Goal: Navigation & Orientation: Find specific page/section

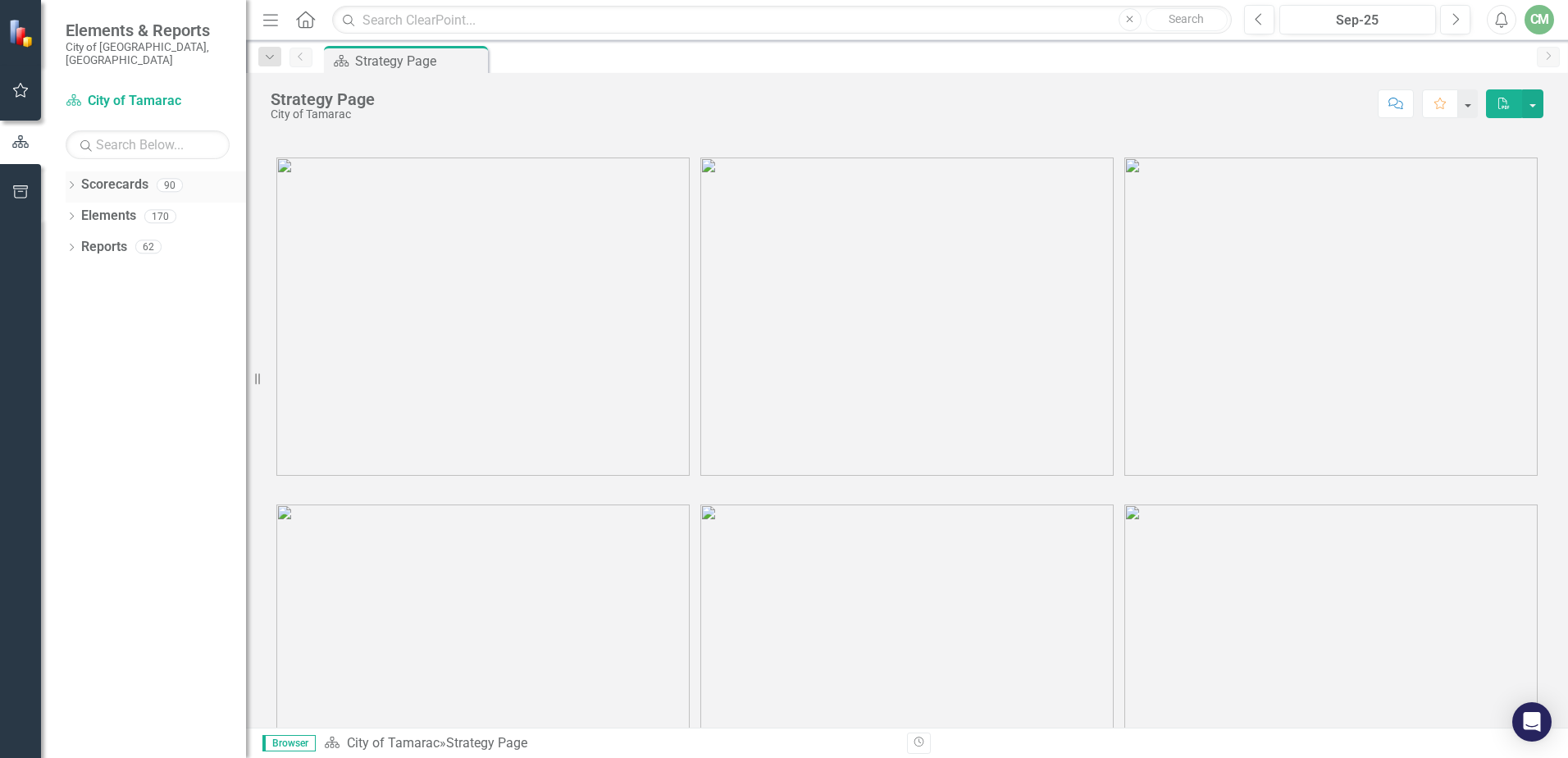
click at [70, 181] on div "Dropdown" at bounding box center [71, 188] width 12 height 14
click at [79, 211] on icon "Dropdown" at bounding box center [80, 216] width 13 height 10
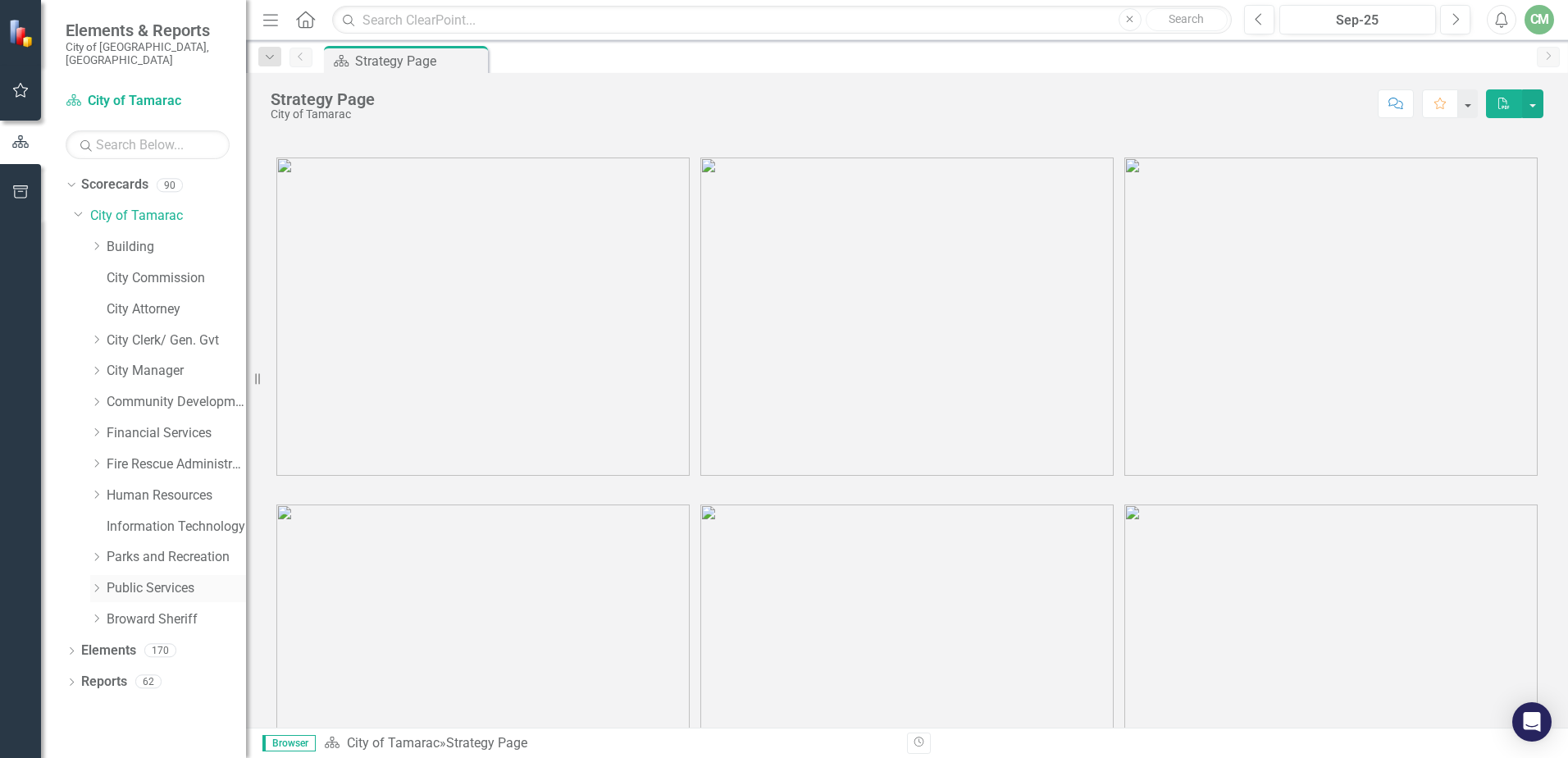
click at [98, 582] on div "Dropdown" at bounding box center [96, 589] width 13 height 14
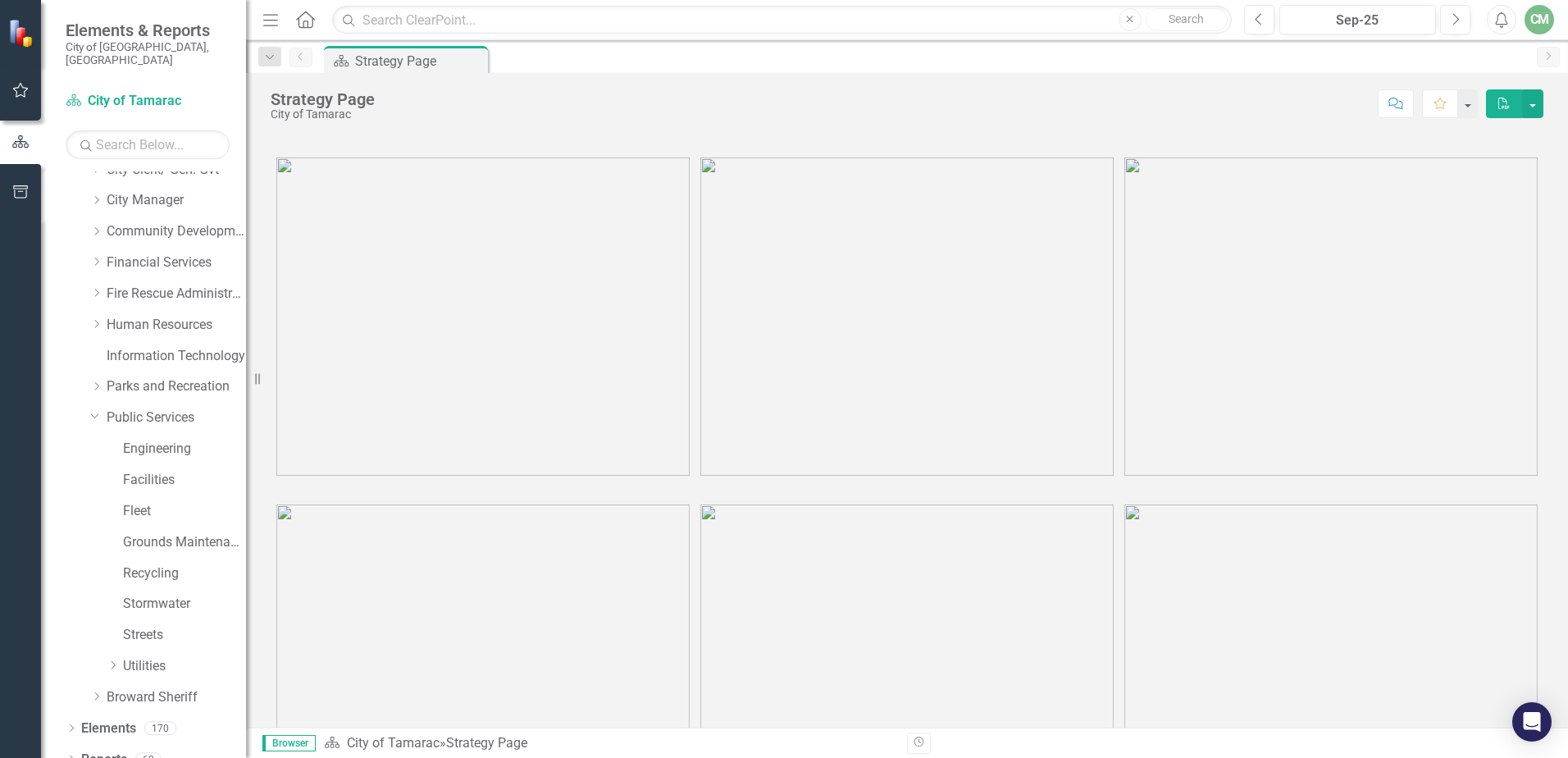
scroll to position [177, 0]
click at [110, 654] on icon "Dropdown" at bounding box center [112, 659] width 13 height 10
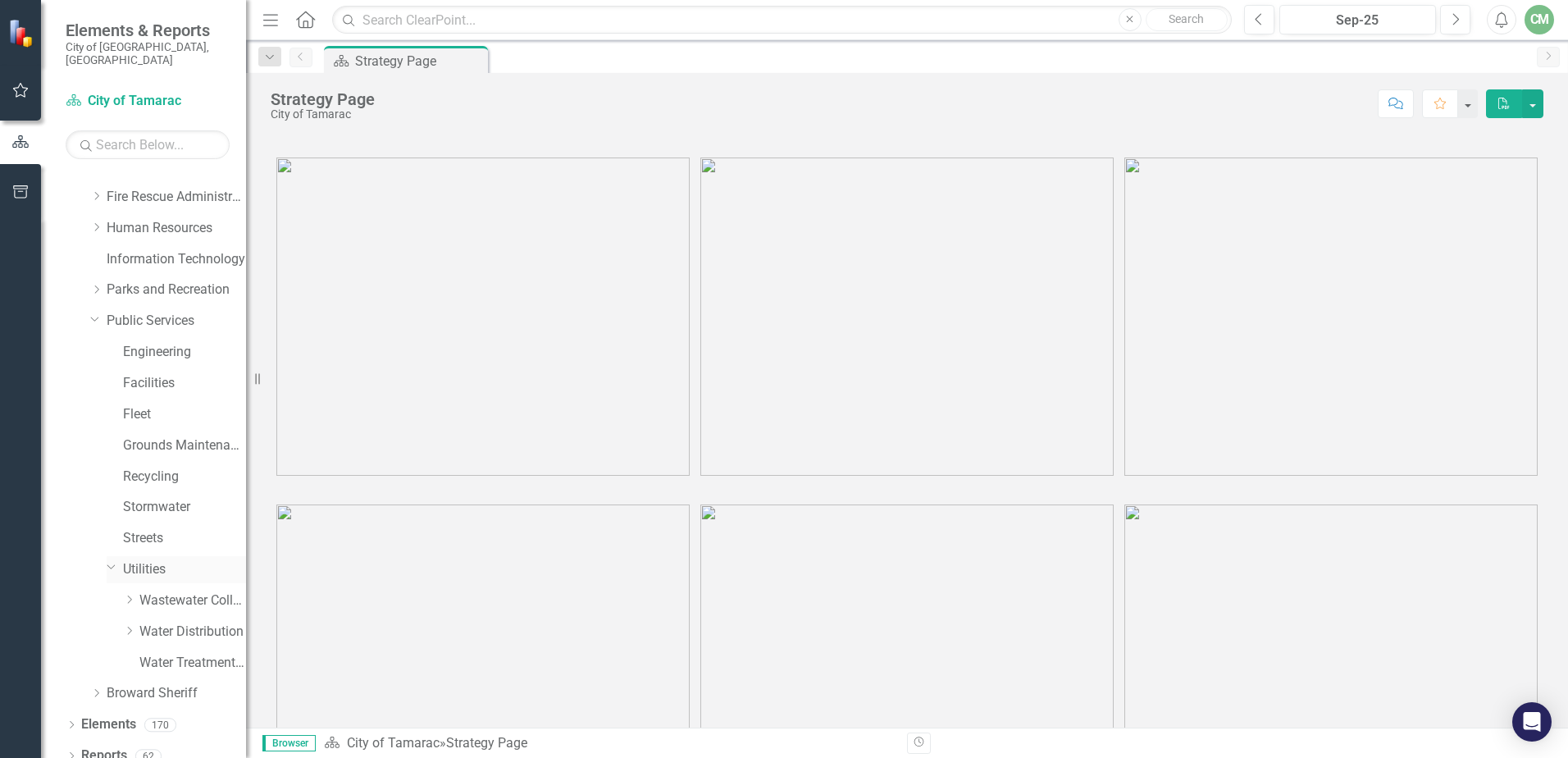
scroll to position [270, 0]
click at [128, 623] on icon "Dropdown" at bounding box center [129, 628] width 13 height 10
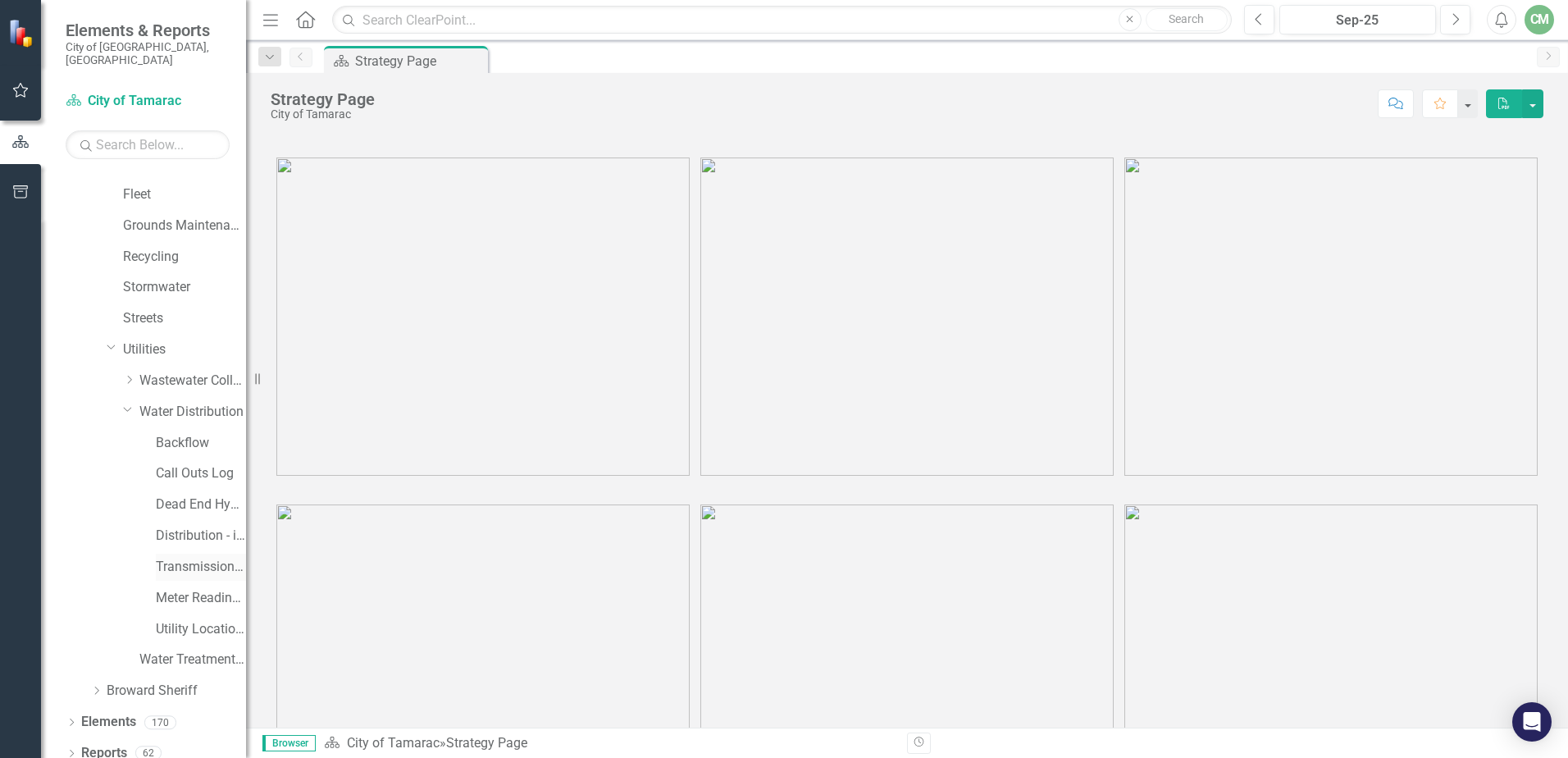
click at [192, 558] on link "Transmission and Distribution" at bounding box center [201, 567] width 90 height 19
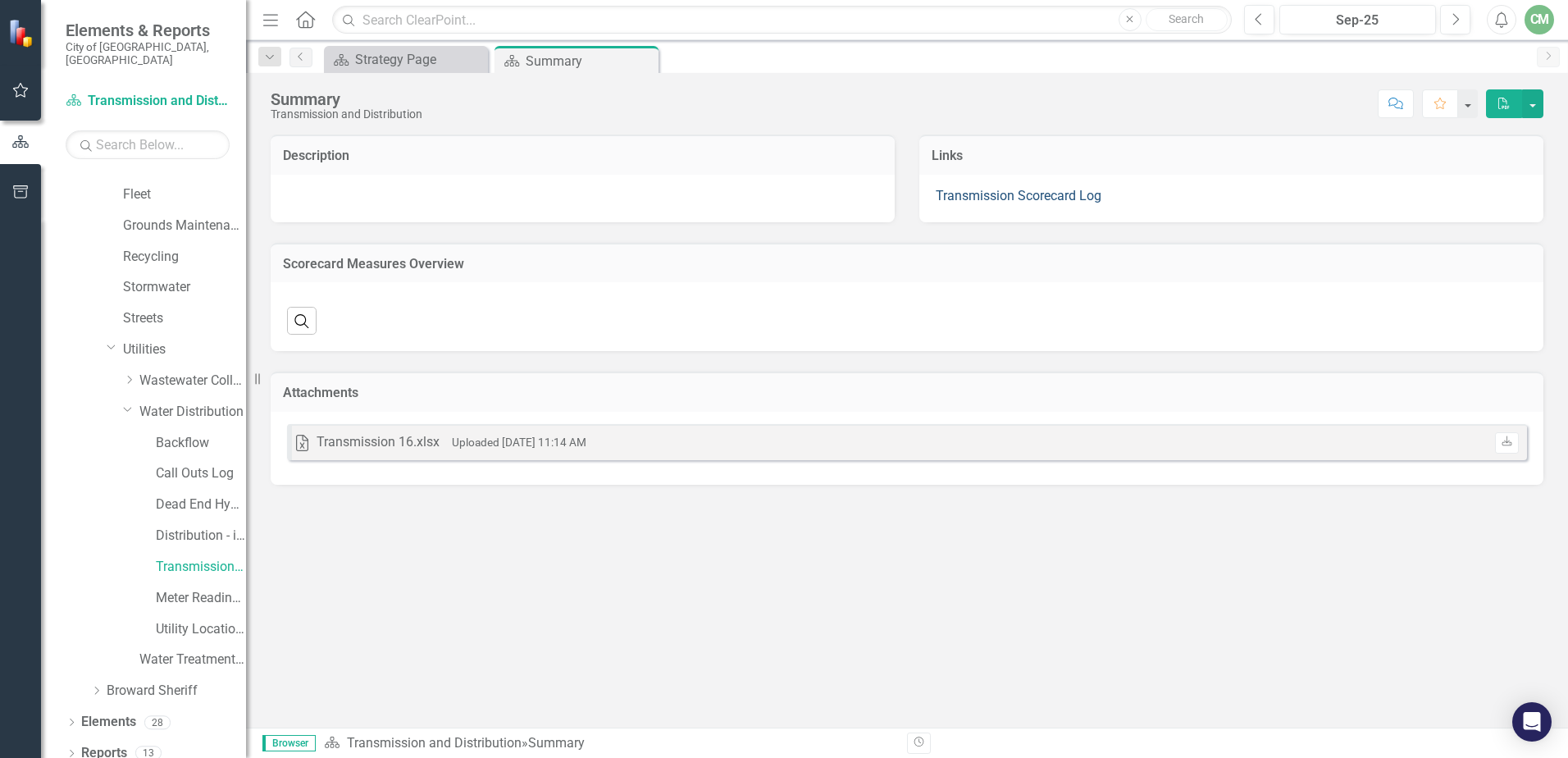
click at [1024, 195] on link "Transmission Scorecard Log" at bounding box center [1019, 195] width 166 height 16
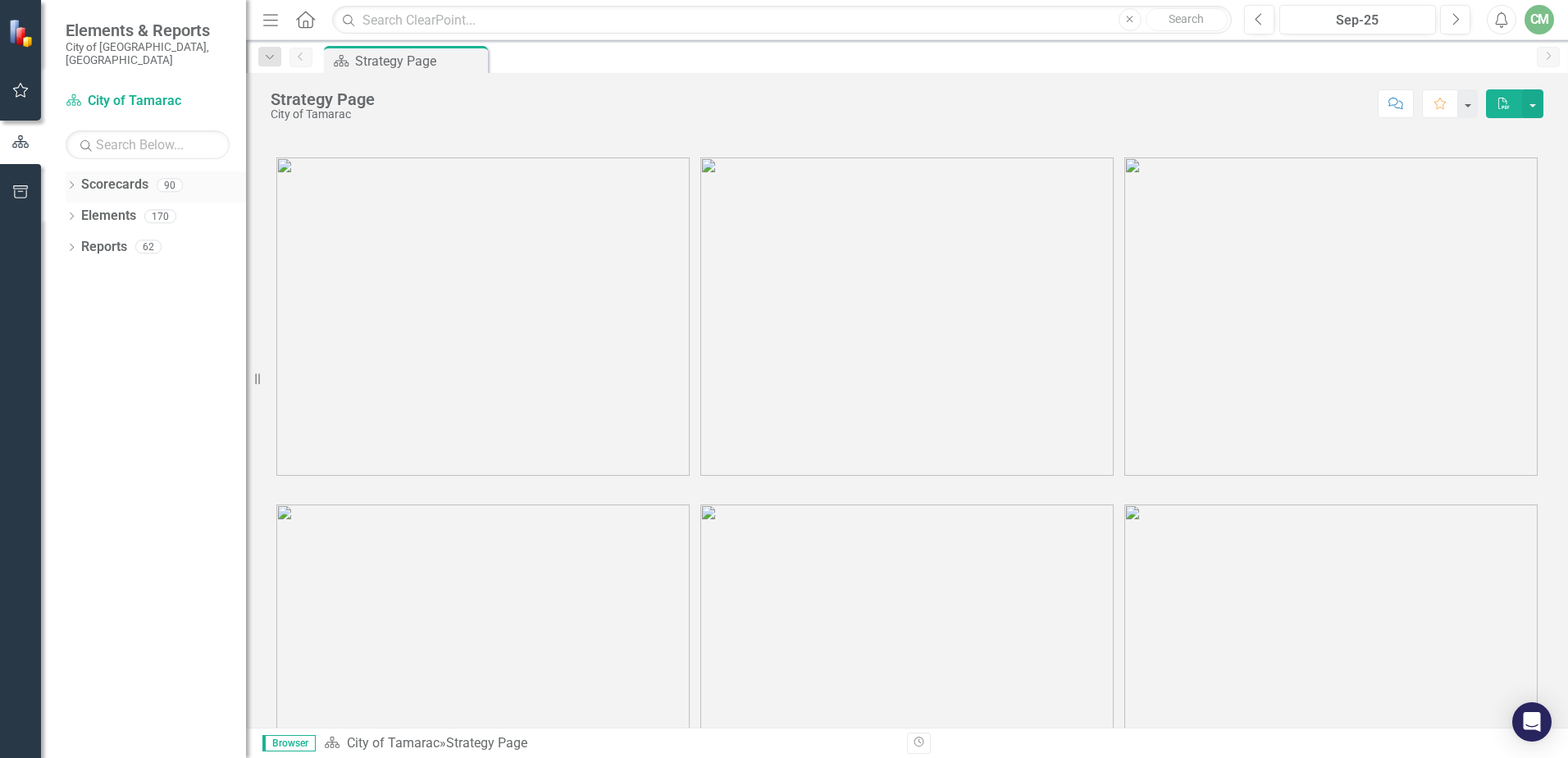
click at [69, 172] on div "Dropdown Scorecards 90" at bounding box center [155, 188] width 181 height 31
click at [77, 183] on icon "Dropdown" at bounding box center [71, 187] width 12 height 9
click at [79, 211] on icon "Dropdown" at bounding box center [80, 216] width 13 height 10
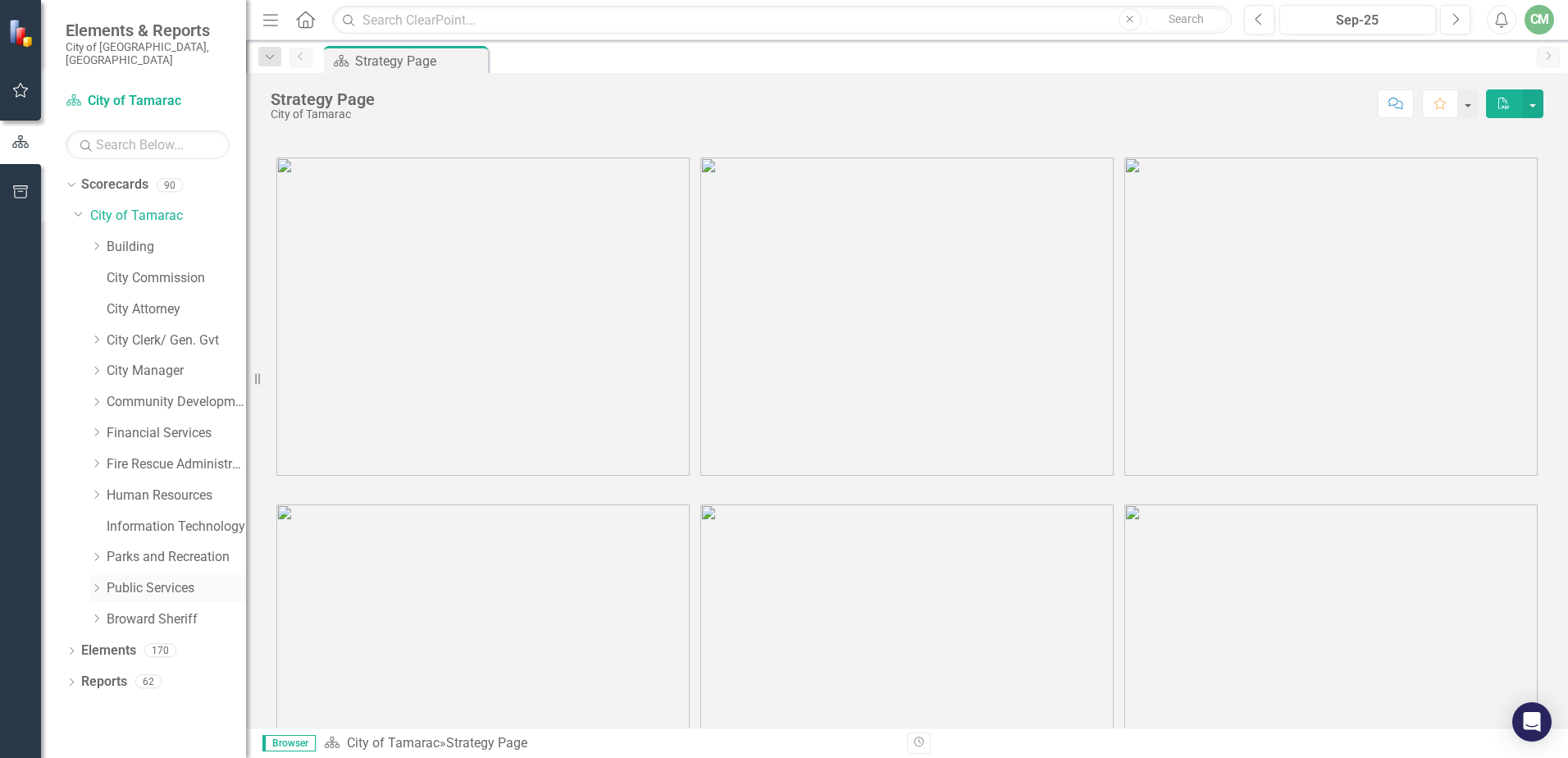
click at [95, 582] on div "Dropdown" at bounding box center [96, 589] width 13 height 14
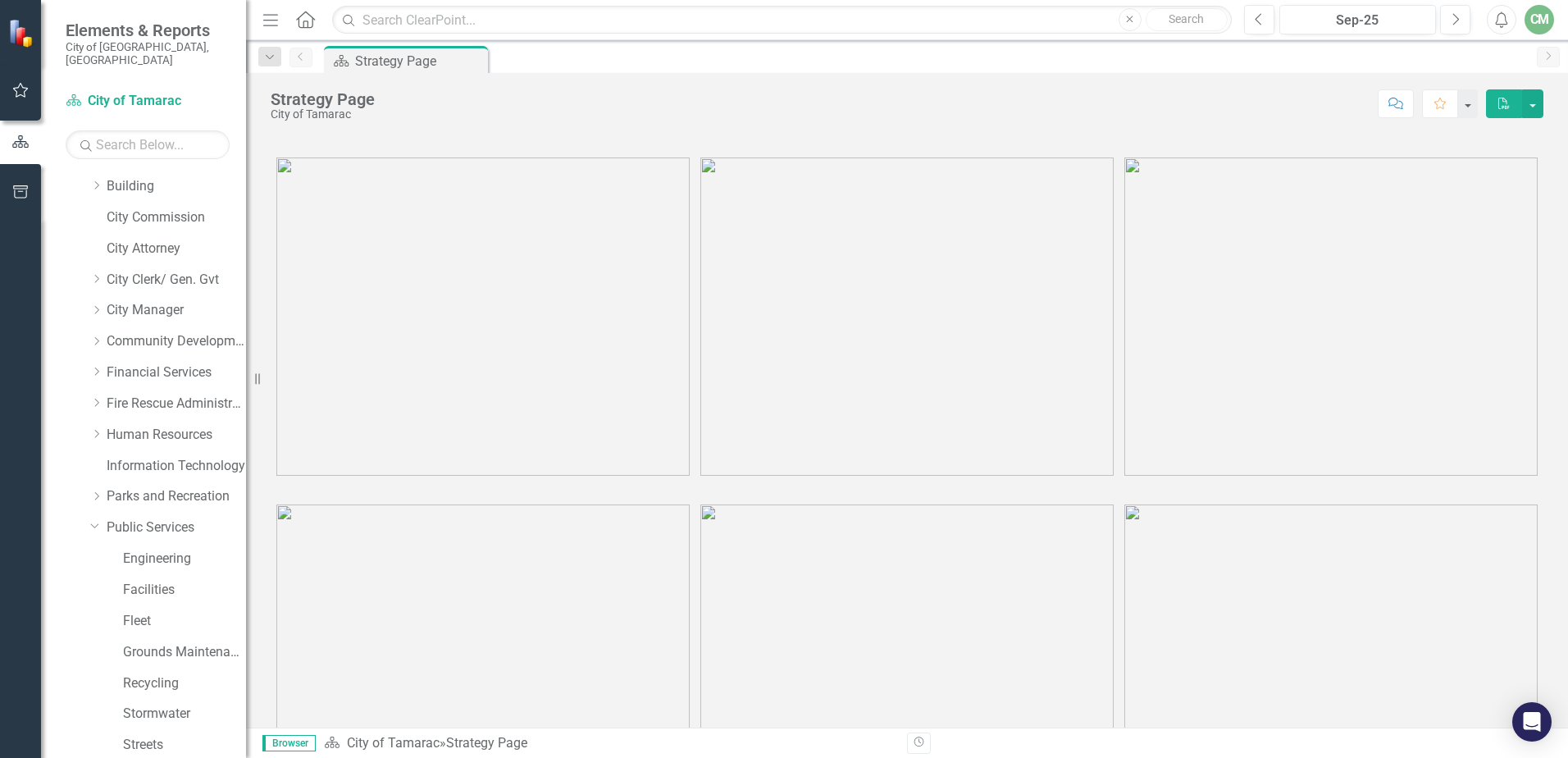
scroll to position [177, 0]
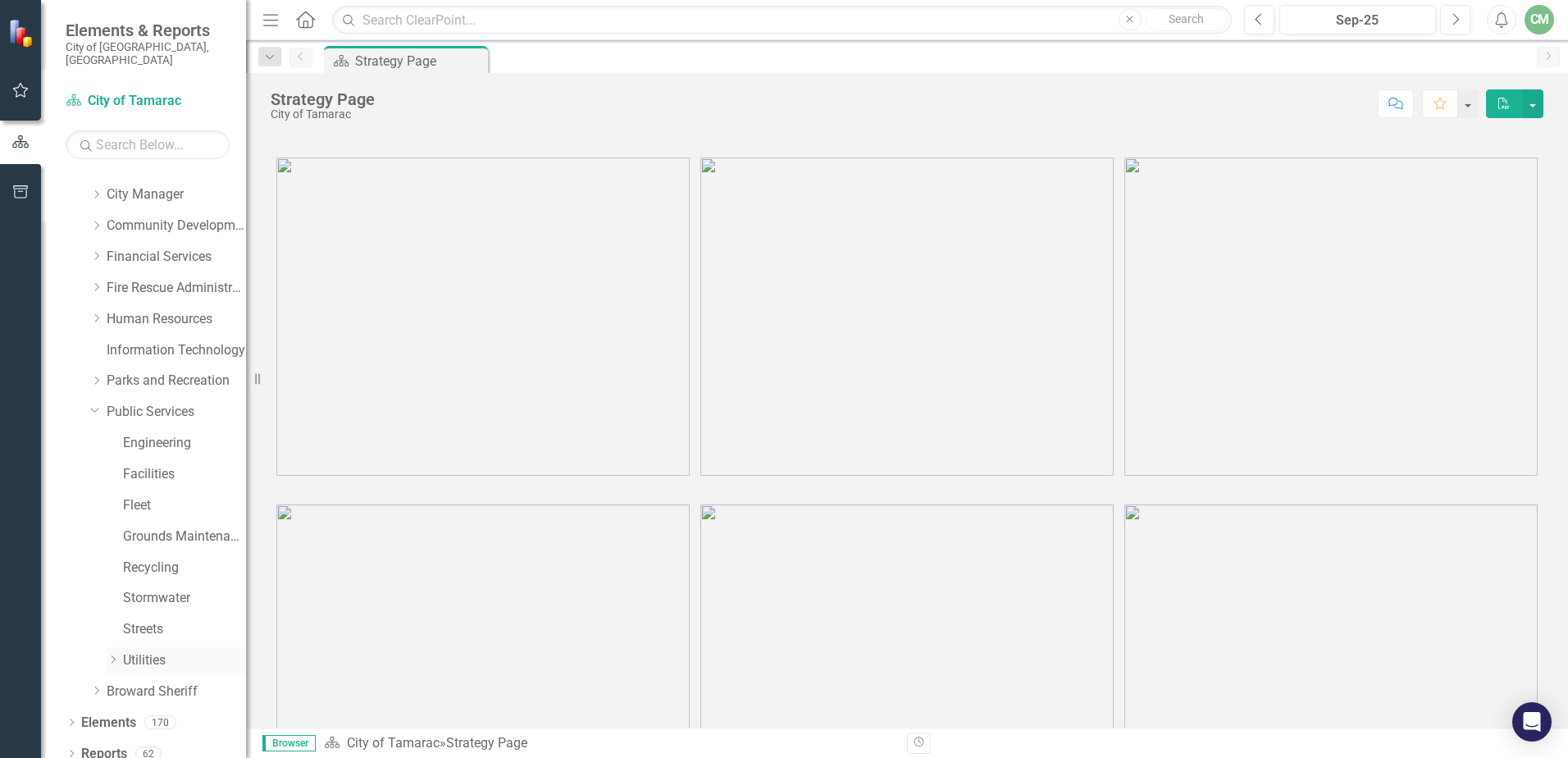
click at [115, 654] on icon "Dropdown" at bounding box center [112, 659] width 13 height 10
click at [129, 623] on icon "Dropdown" at bounding box center [129, 628] width 13 height 10
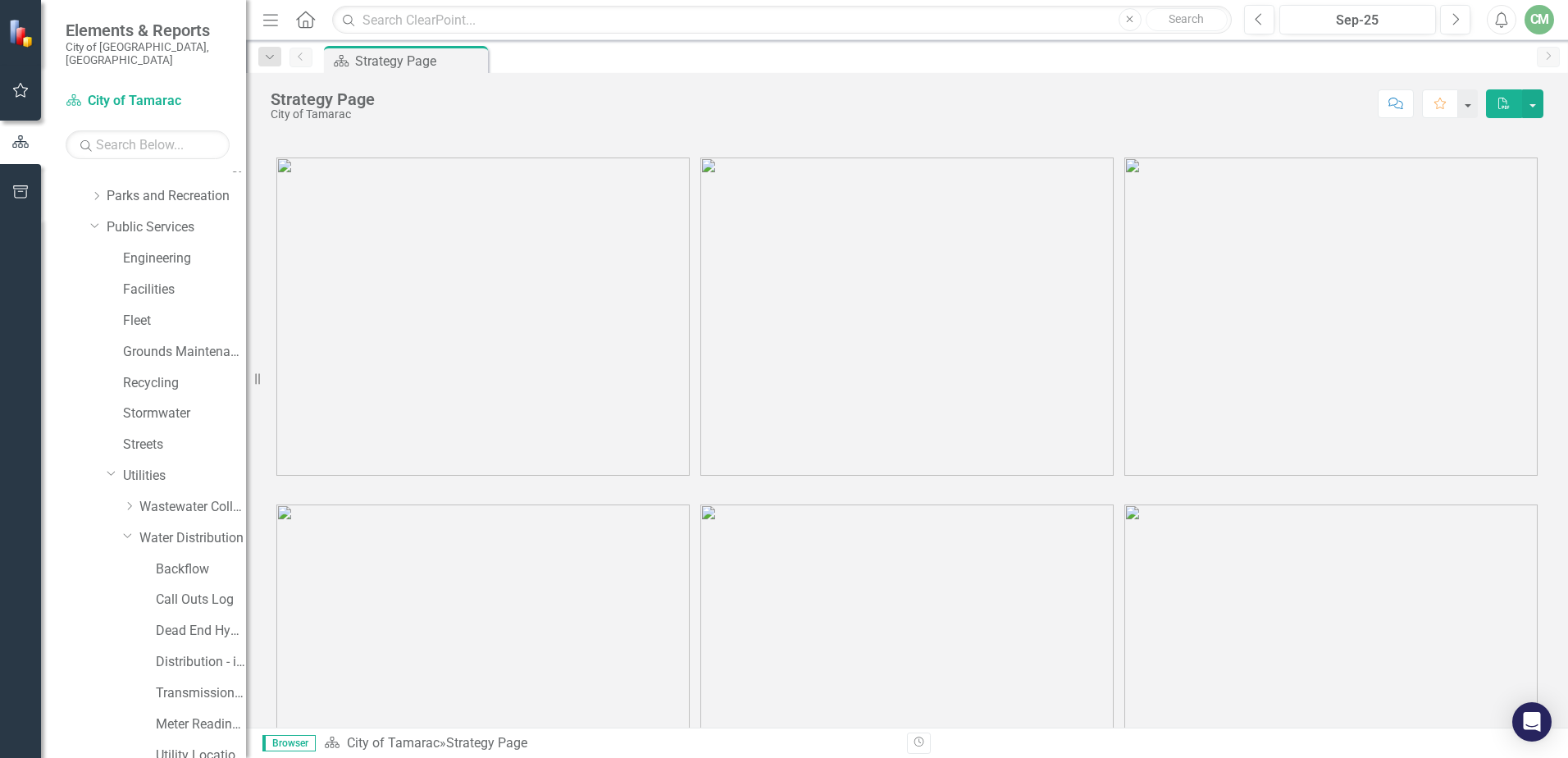
scroll to position [487, 0]
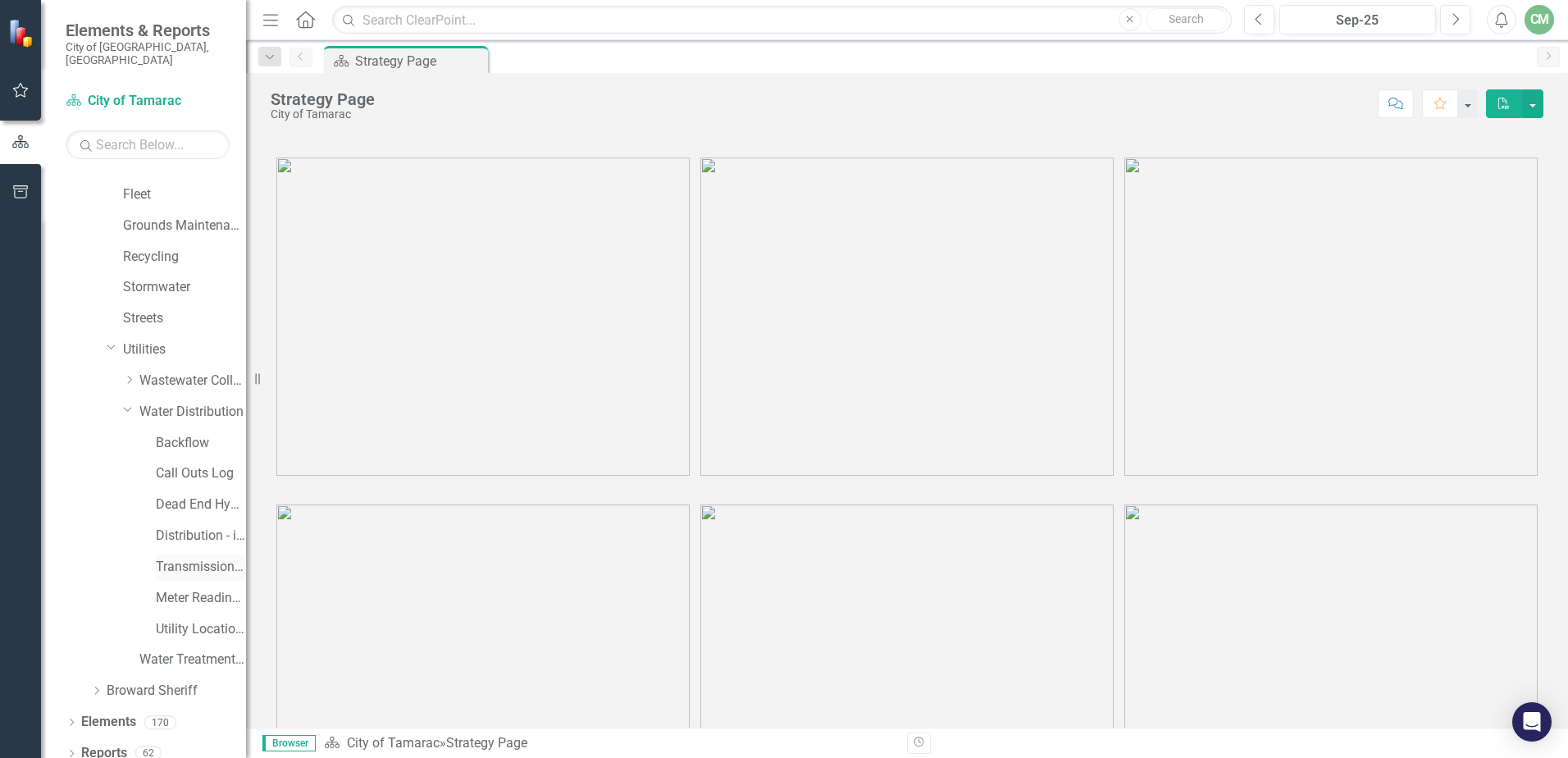
click at [187, 558] on link "Transmission and Distribution" at bounding box center [201, 567] width 90 height 19
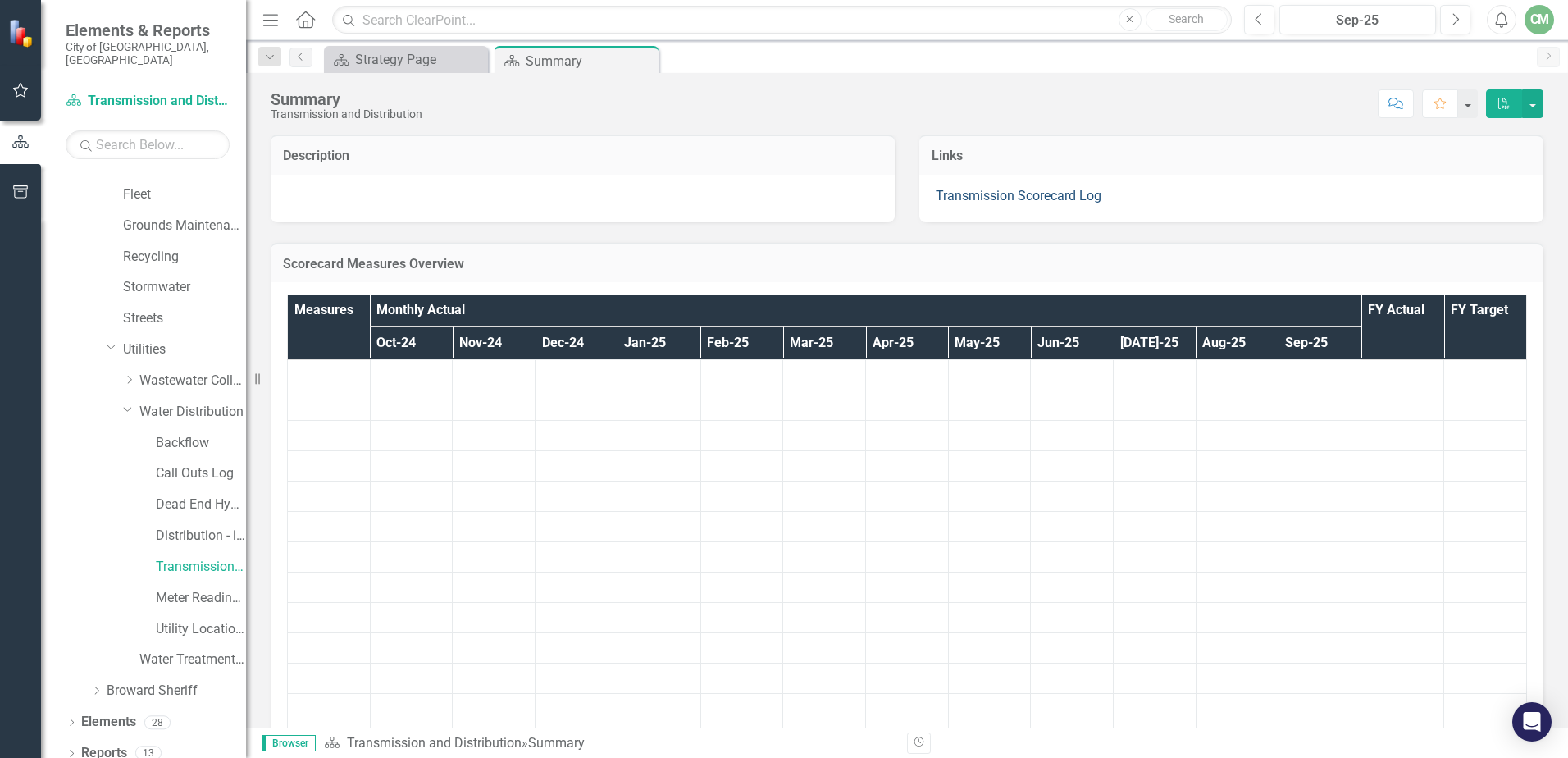
click at [965, 197] on link "Transmission Scorecard Log" at bounding box center [1019, 195] width 166 height 16
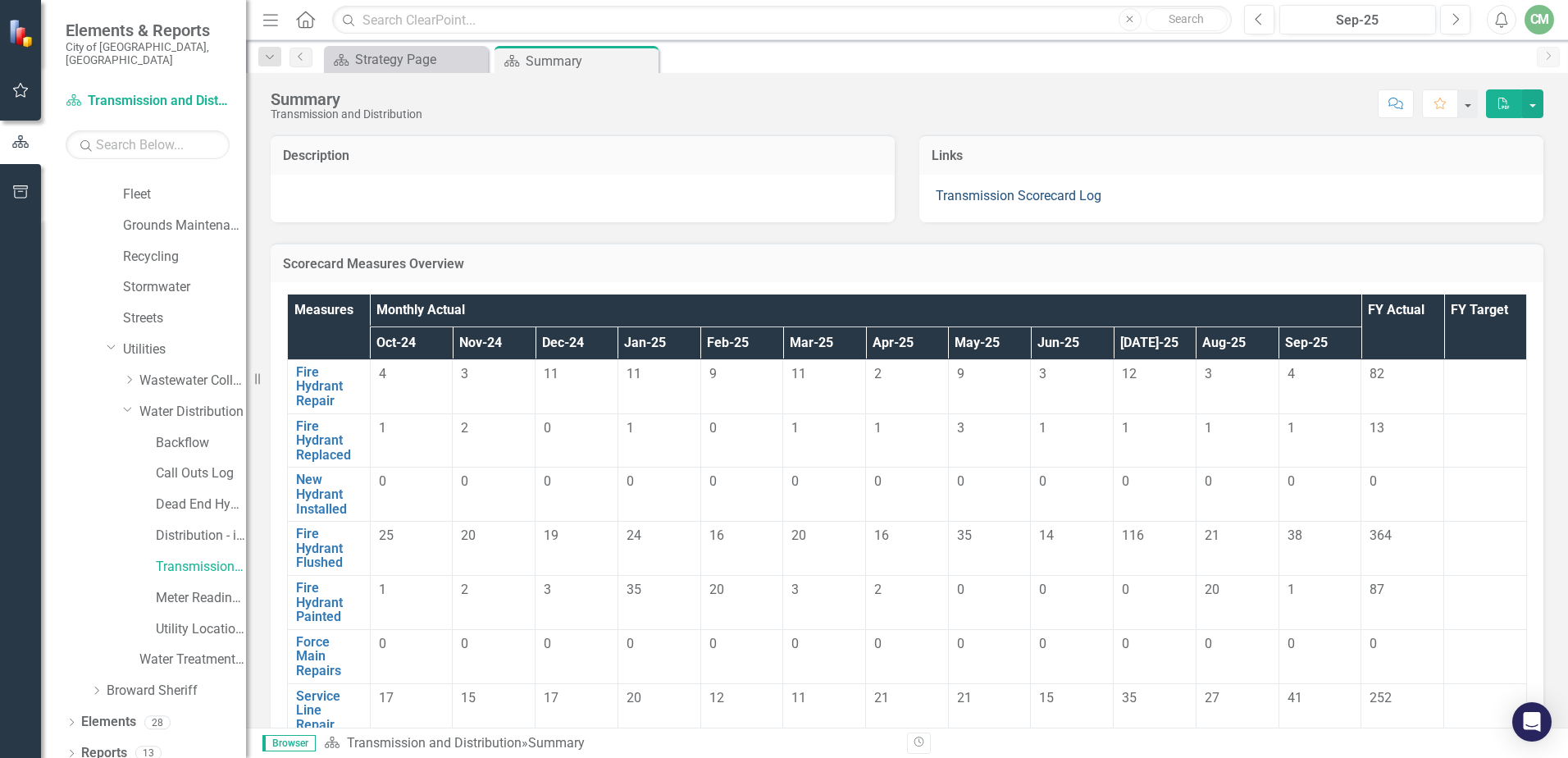
click at [1032, 194] on link "Transmission Scorecard Log" at bounding box center [1019, 195] width 166 height 16
click at [192, 464] on link "Call Outs Log" at bounding box center [201, 473] width 90 height 19
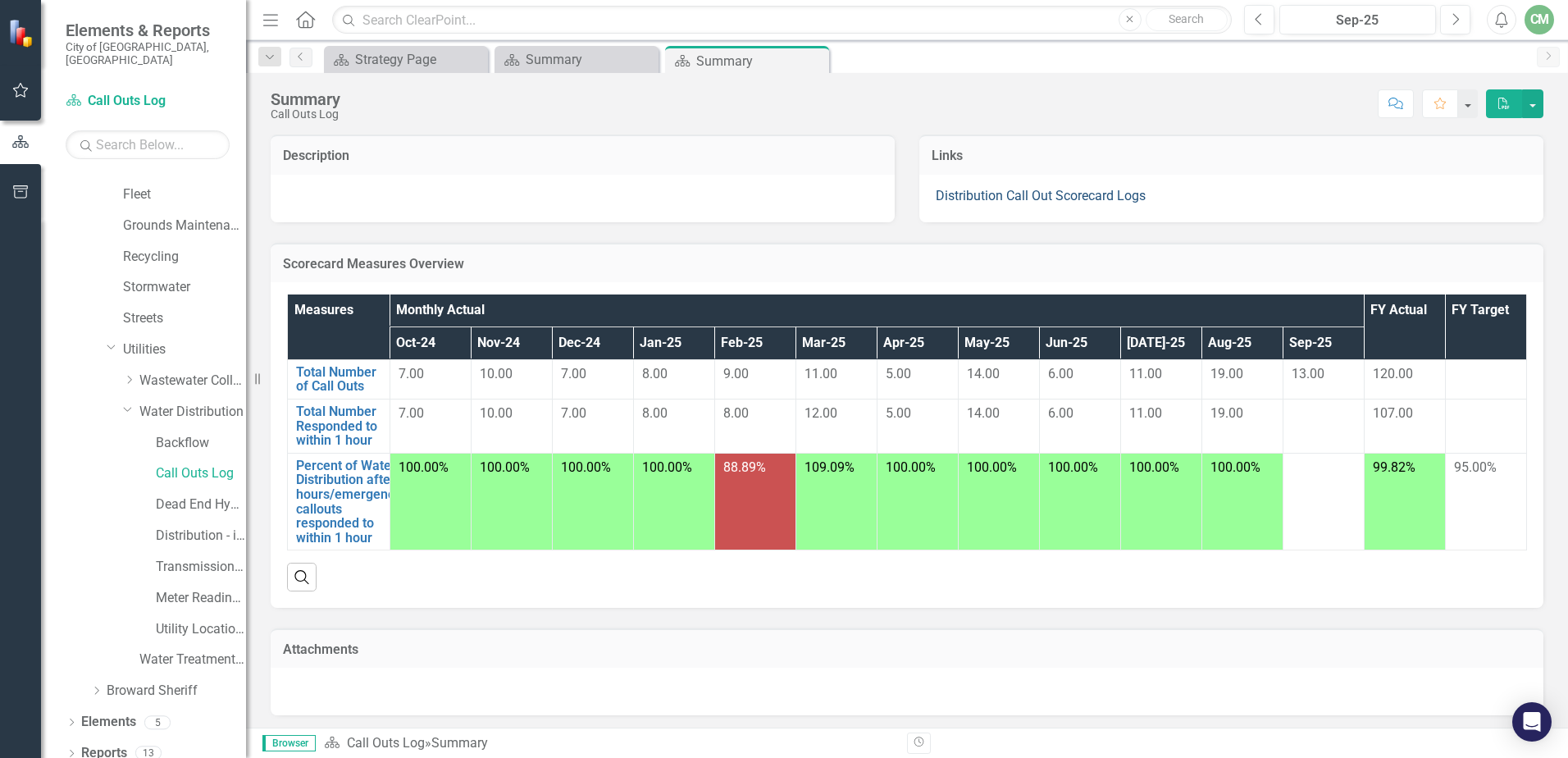
click at [1002, 196] on link "Distribution Call Out Scorecard Logs" at bounding box center [1041, 195] width 210 height 16
click at [189, 558] on link "Transmission and Distribution" at bounding box center [201, 567] width 90 height 19
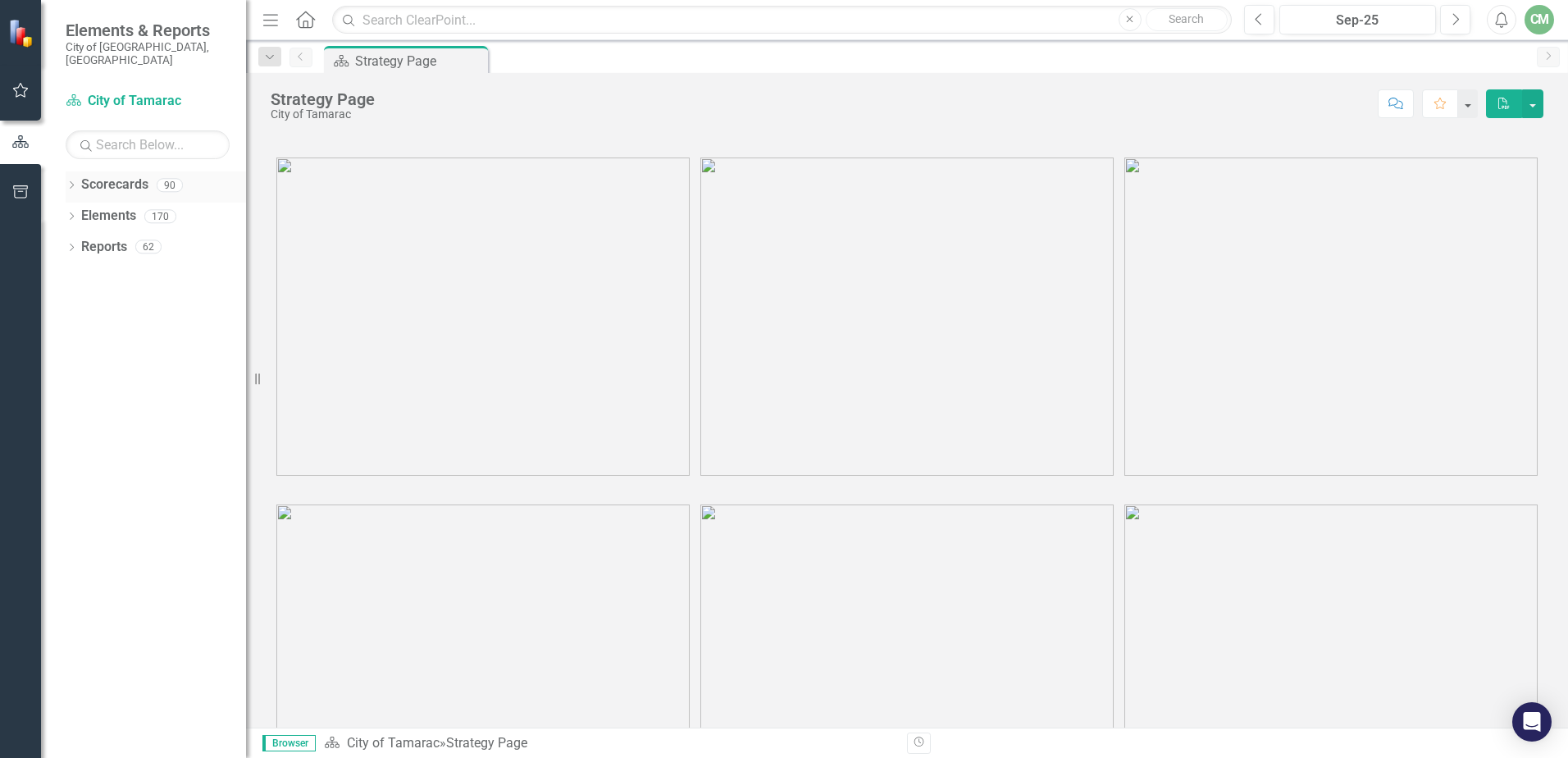
click at [74, 183] on icon "Dropdown" at bounding box center [71, 187] width 12 height 9
click at [80, 211] on icon "Dropdown" at bounding box center [80, 216] width 13 height 10
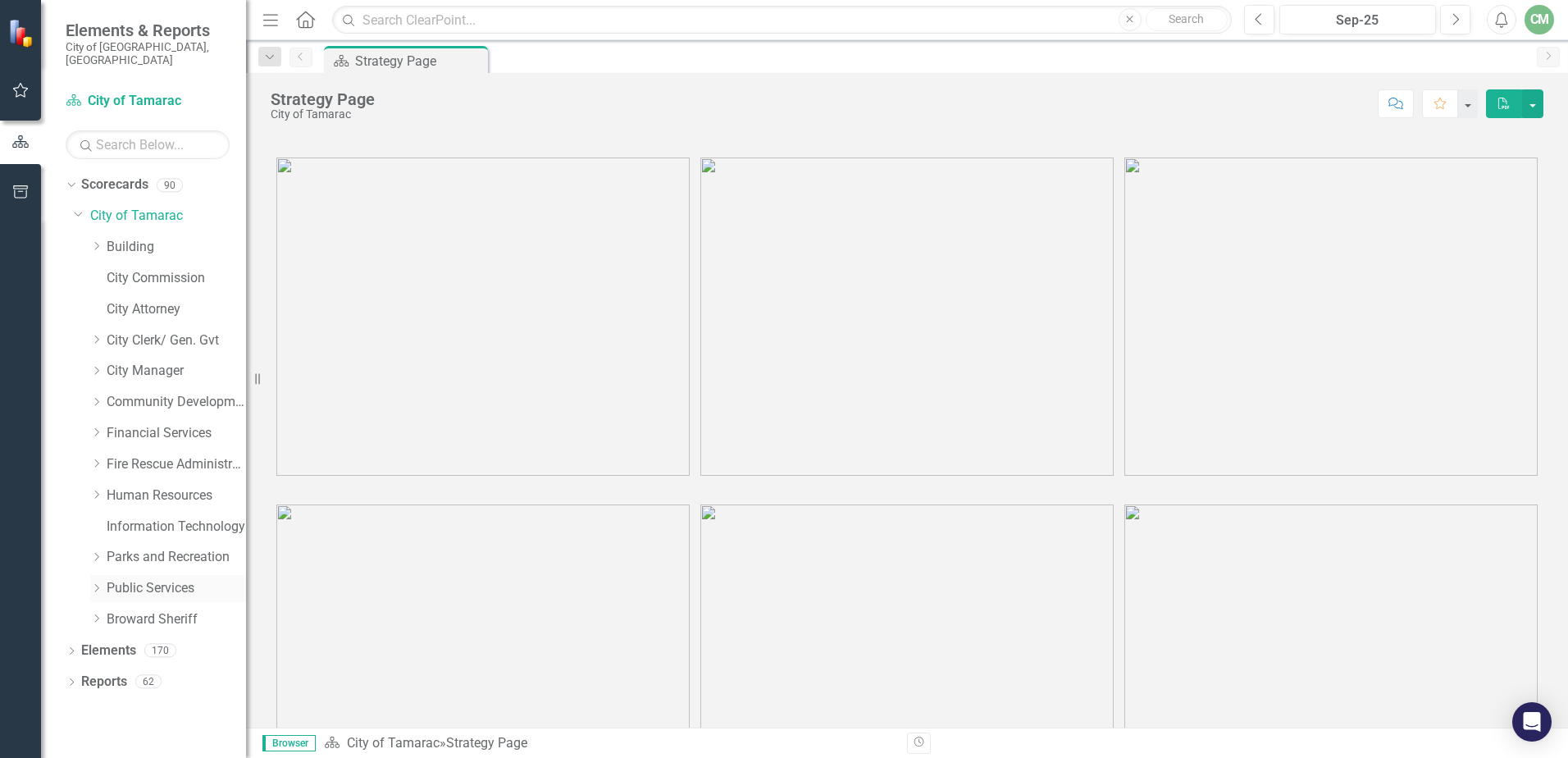
click at [100, 583] on icon "Dropdown" at bounding box center [96, 588] width 13 height 10
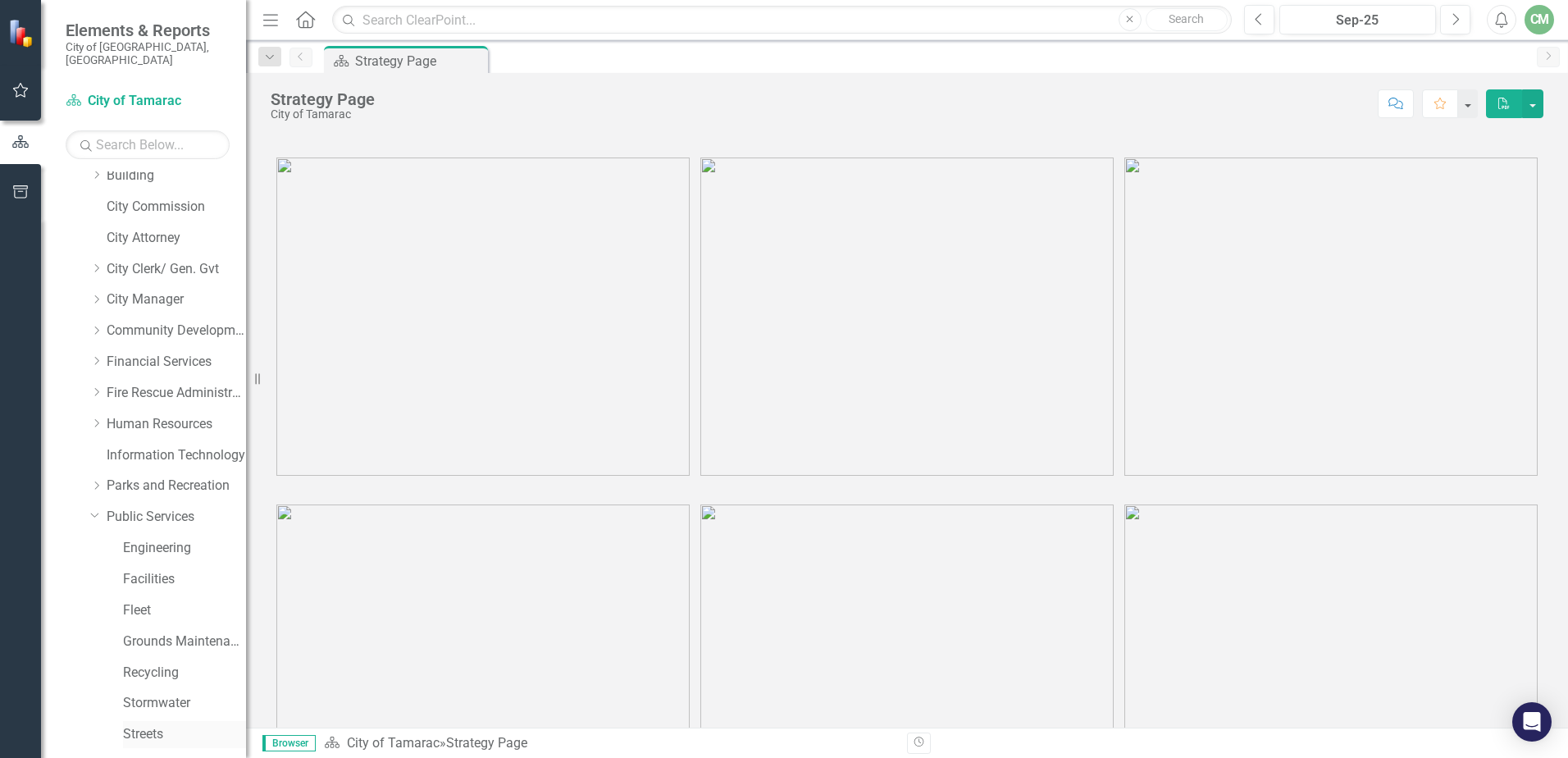
scroll to position [177, 0]
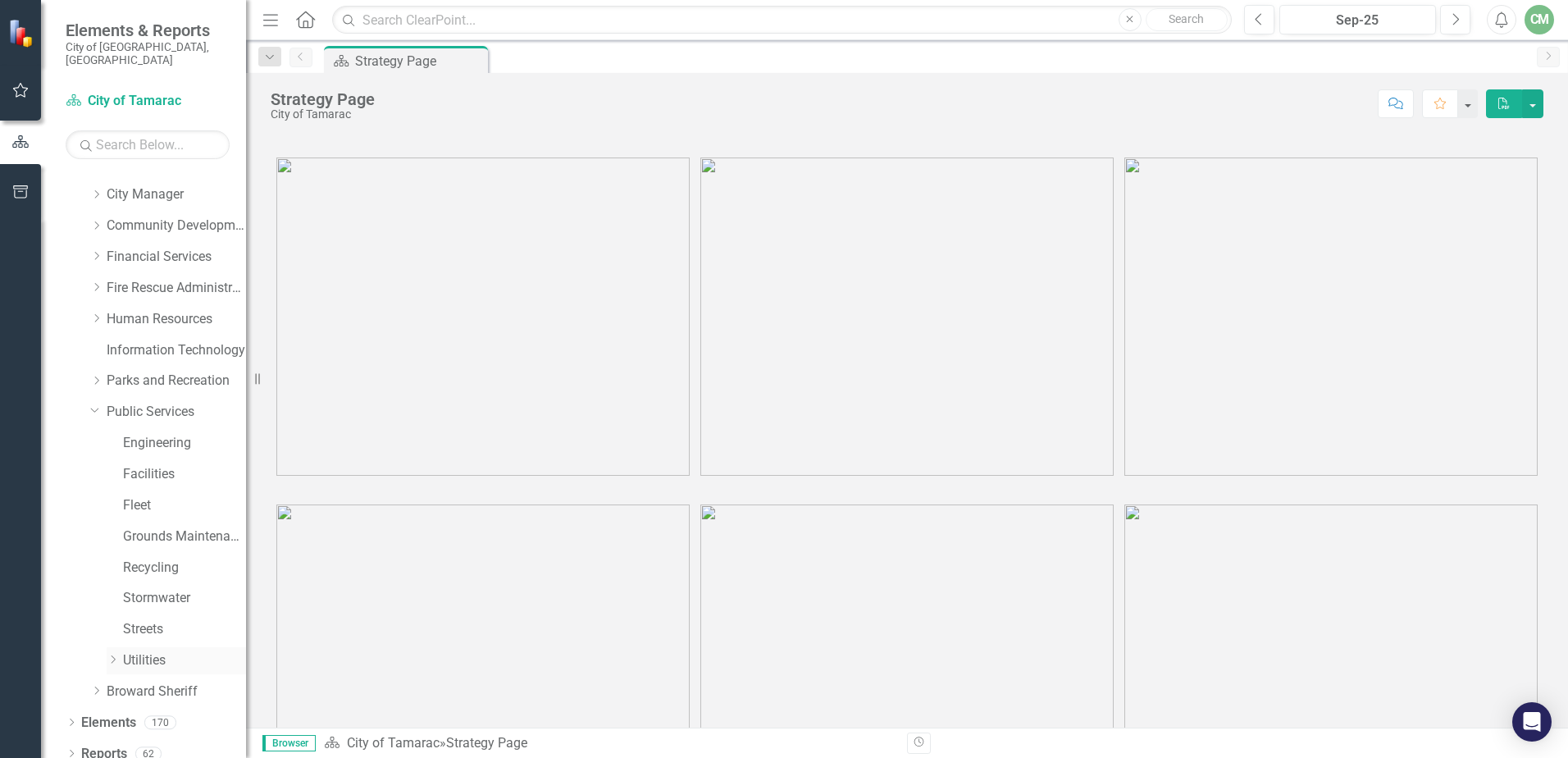
click at [120, 654] on div "Dropdown" at bounding box center [114, 661] width 17 height 14
click at [131, 624] on icon at bounding box center [130, 628] width 4 height 8
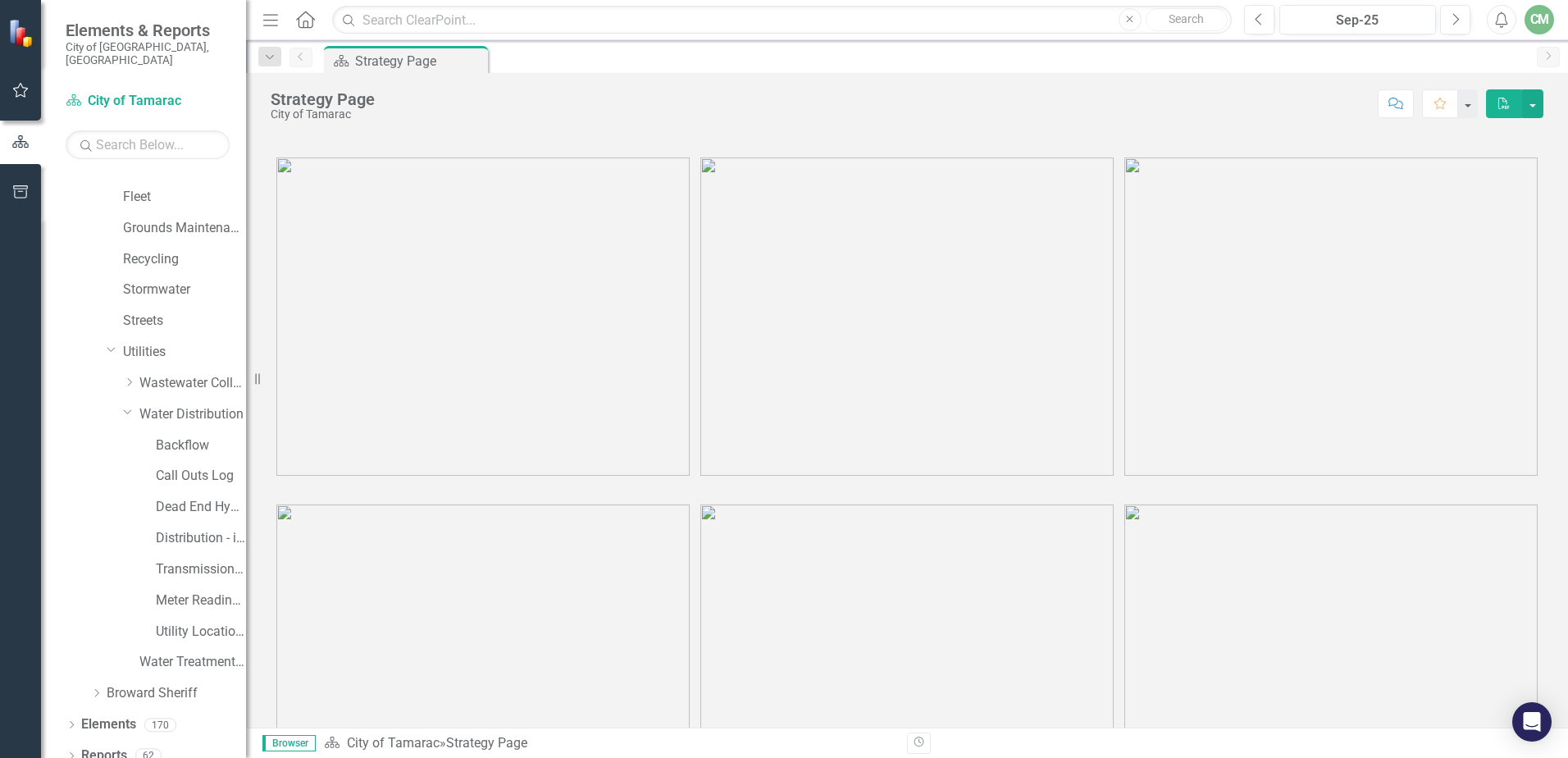
scroll to position [487, 0]
click at [203, 558] on link "Transmission and Distribution" at bounding box center [201, 567] width 90 height 19
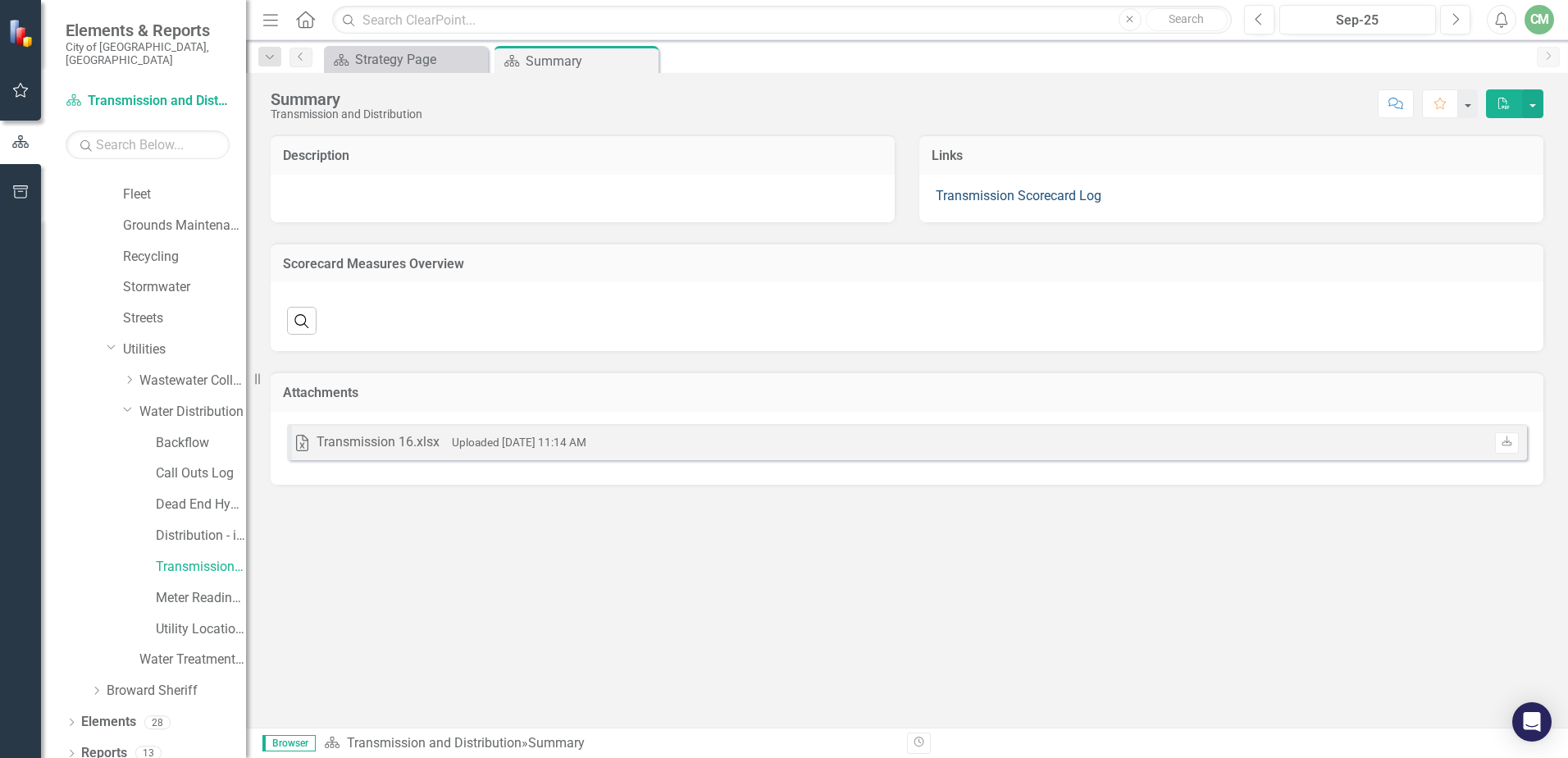
click at [962, 197] on link "Transmission Scorecard Log" at bounding box center [1019, 195] width 166 height 16
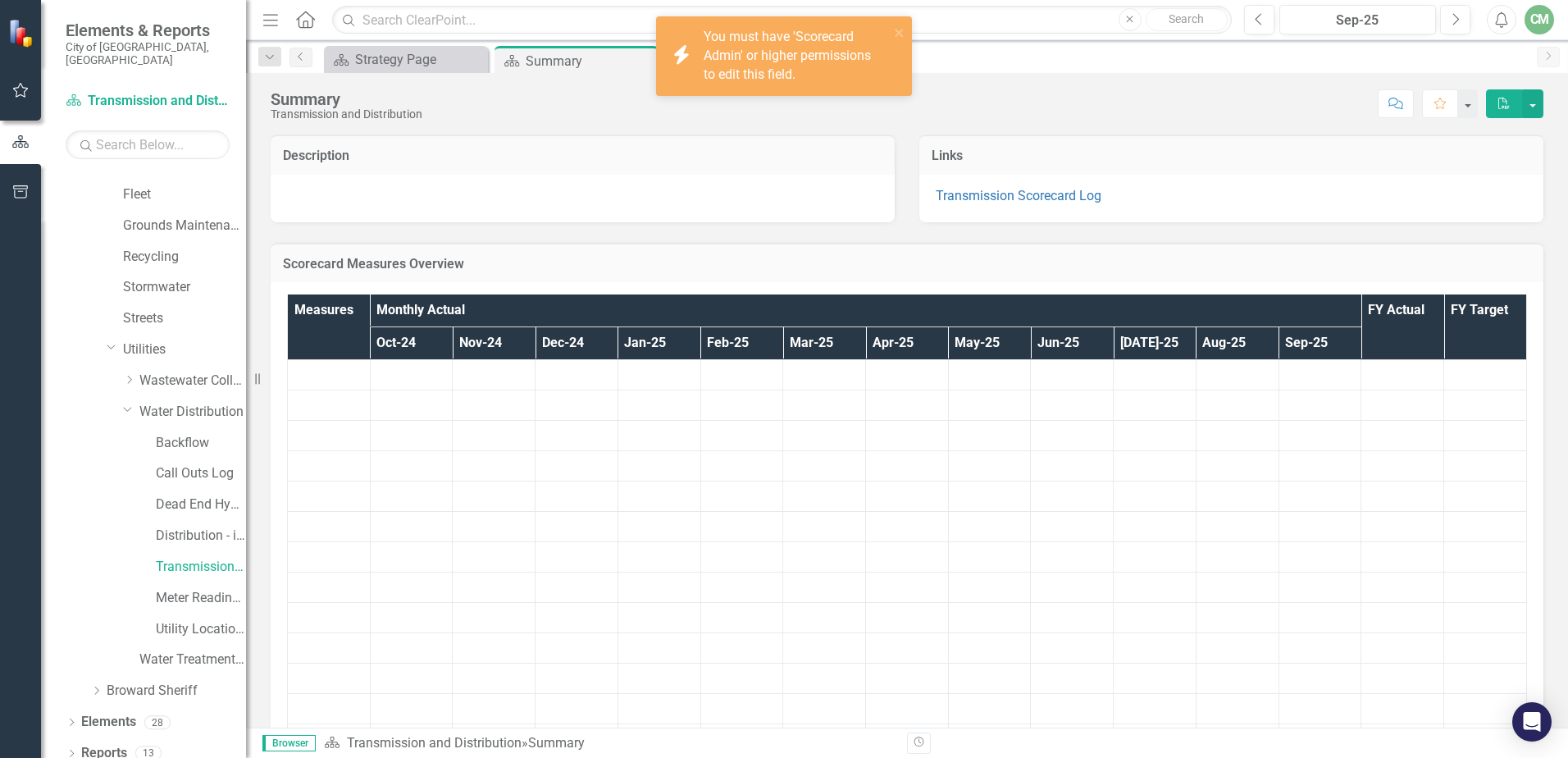
click at [901, 22] on field\ "icon.bolt You must have 'Scorecard Admin' or higher permissions to edit this fi…" at bounding box center [784, 56] width 256 height 79
